Goal: Task Accomplishment & Management: Complete application form

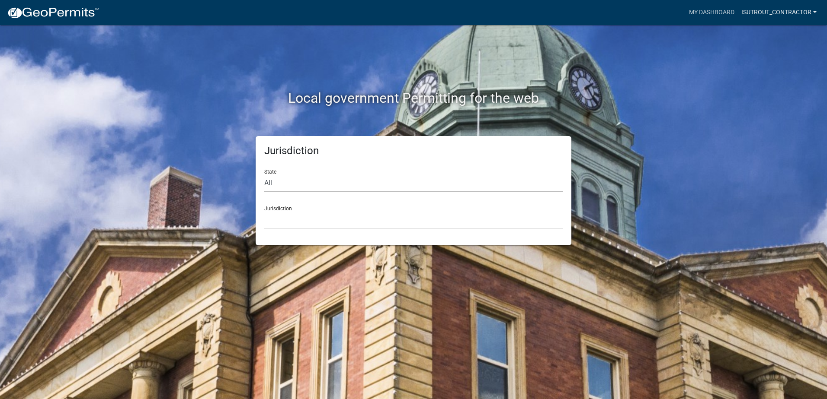
click at [556, 13] on link "isutrout_contractor" at bounding box center [779, 12] width 82 height 16
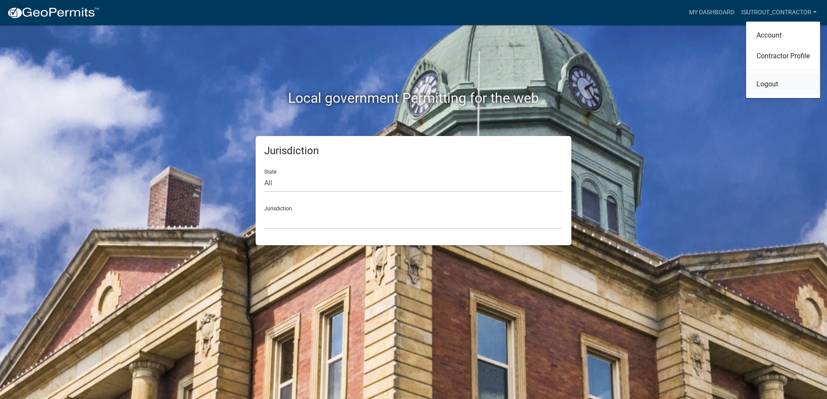
click at [556, 86] on link "Logout" at bounding box center [783, 84] width 74 height 21
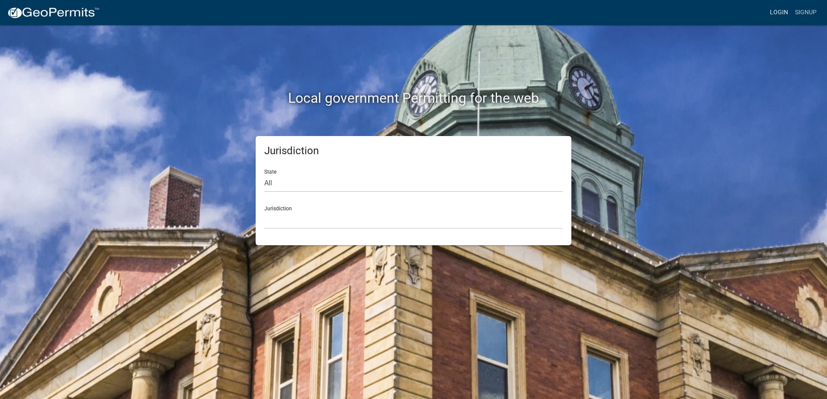
click at [556, 11] on link "Login" at bounding box center [778, 12] width 25 height 16
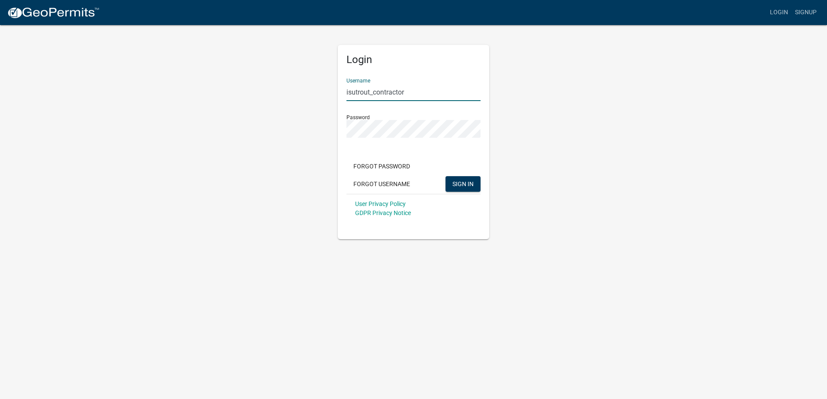
click at [431, 95] on input "isutrout_contractor" at bounding box center [413, 92] width 134 height 18
type input "[PERSON_NAME] Dodge"
click at [453, 184] on span "SIGN IN" at bounding box center [462, 183] width 21 height 7
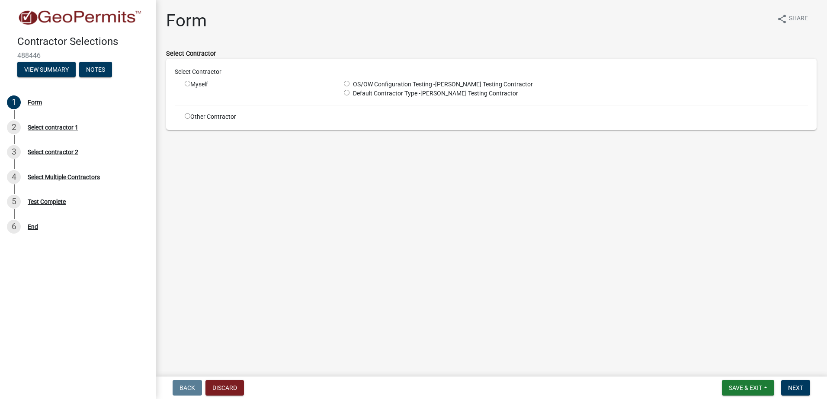
click at [186, 83] on input "radio" at bounding box center [188, 84] width 6 height 6
radio input "true"
drag, startPoint x: 303, startPoint y: 157, endPoint x: 311, endPoint y: 160, distance: 8.3
click at [307, 159] on main "Form share Share Select Contractor Select Contractor Myself OS/OW Configuration…" at bounding box center [491, 187] width 671 height 374
click at [406, 220] on main "Form share Share Select Contractor Select Contractor Myself OS/OW Configuration…" at bounding box center [491, 187] width 671 height 374
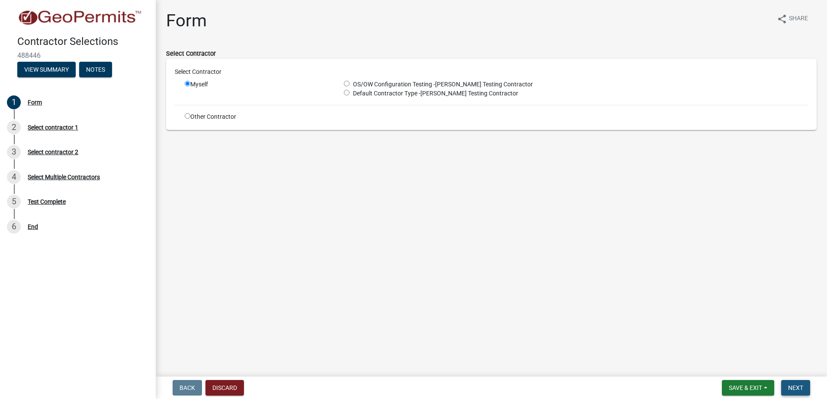
click at [556, 343] on span "Next" at bounding box center [795, 388] width 15 height 7
click at [347, 84] on input "radio" at bounding box center [347, 84] width 6 height 6
radio input "true"
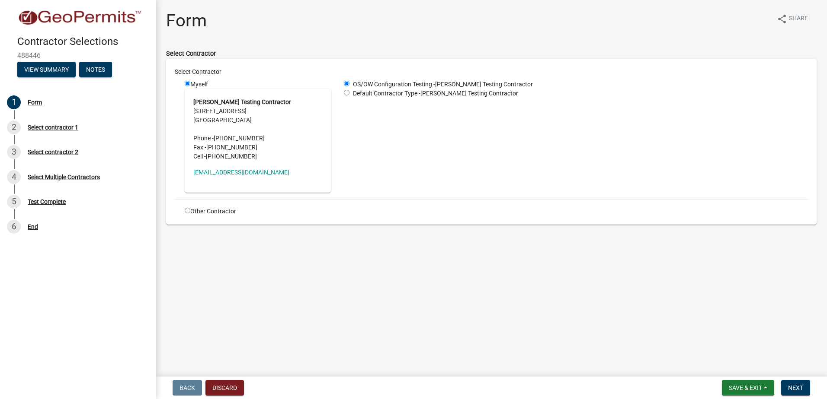
click at [345, 93] on input "radio" at bounding box center [347, 93] width 6 height 6
radio input "true"
radio input "false"
click at [368, 245] on main "Form share Share Select Contractor Select Contractor Myself Tracy Testing Contr…" at bounding box center [491, 187] width 671 height 374
click at [187, 211] on input "radio" at bounding box center [188, 211] width 6 height 6
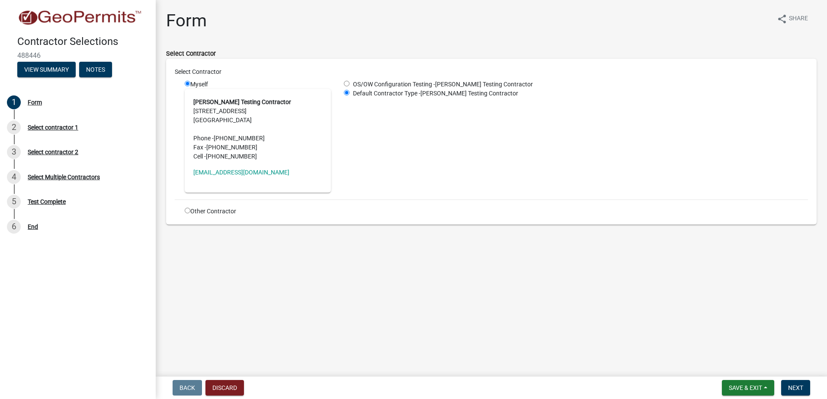
radio input "true"
radio input "false"
